Goal: Use online tool/utility: Use online tool/utility

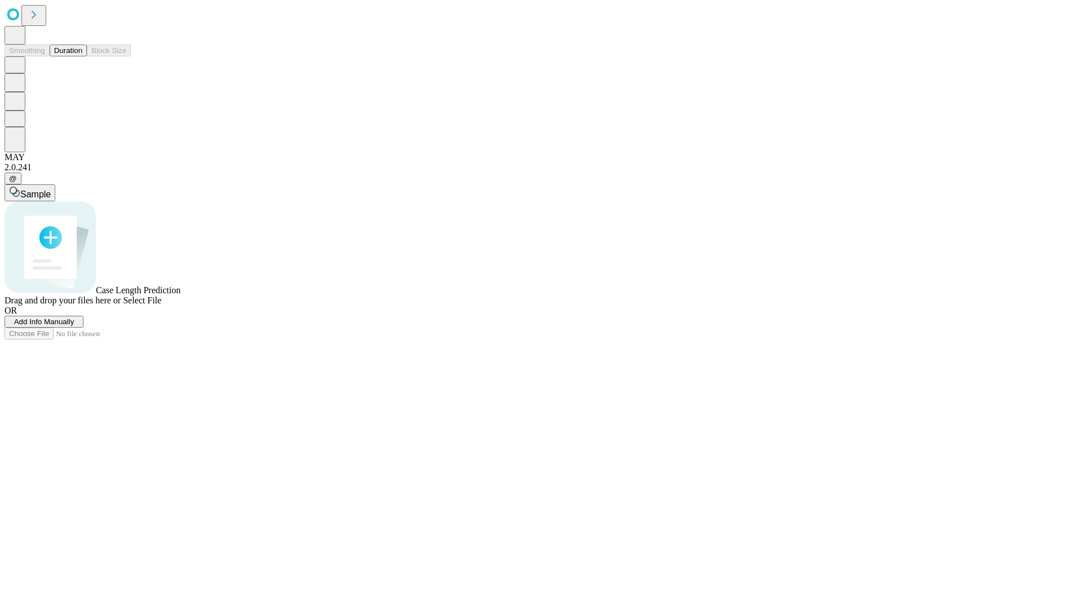
click at [161, 305] on span "Select File" at bounding box center [142, 301] width 38 height 10
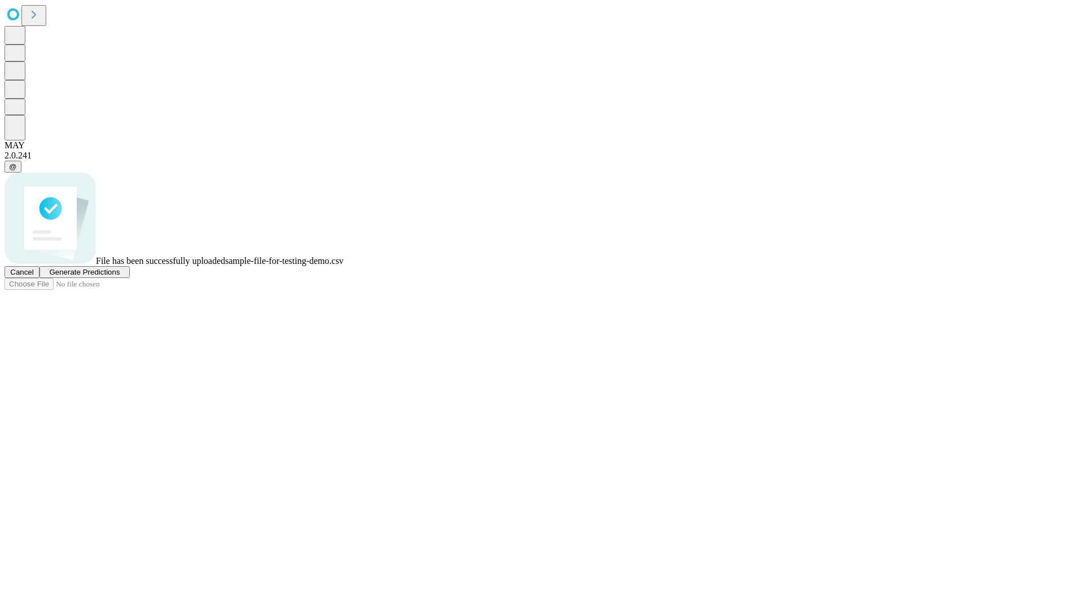
click at [120, 276] on span "Generate Predictions" at bounding box center [84, 272] width 71 height 8
